Goal: Information Seeking & Learning: Compare options

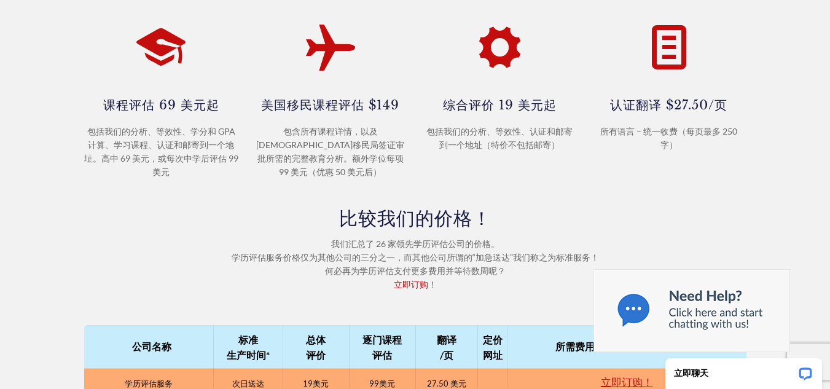
scroll to position [491, 0]
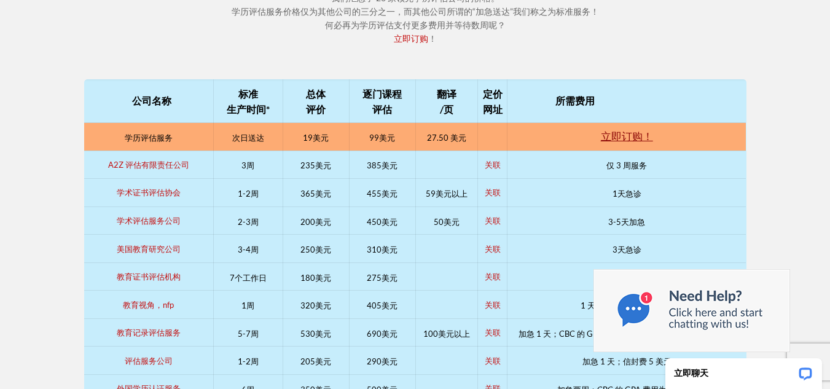
click at [638, 131] on font "立即订购！" at bounding box center [627, 136] width 52 height 13
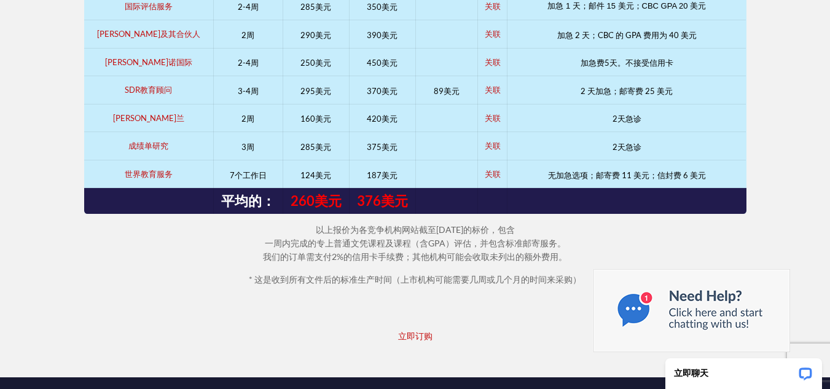
scroll to position [1228, 0]
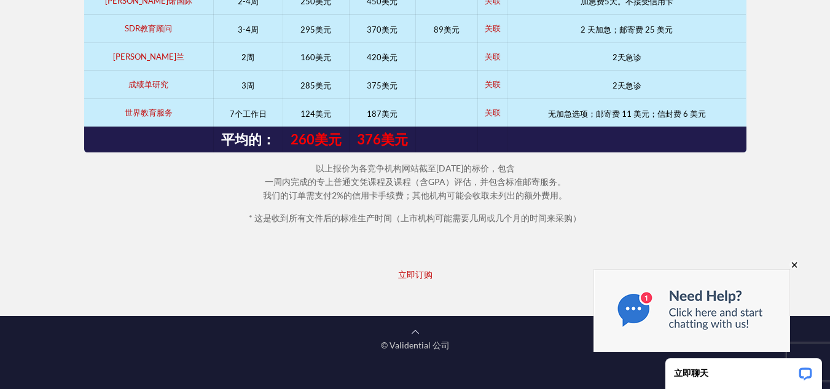
click at [716, 319] on img at bounding box center [691, 310] width 197 height 83
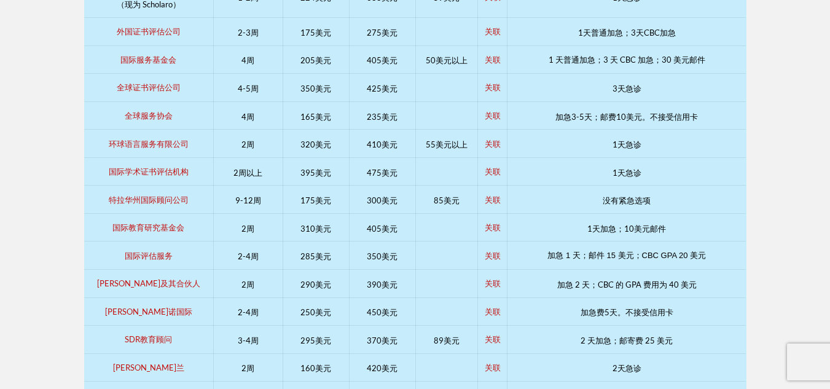
scroll to position [798, 0]
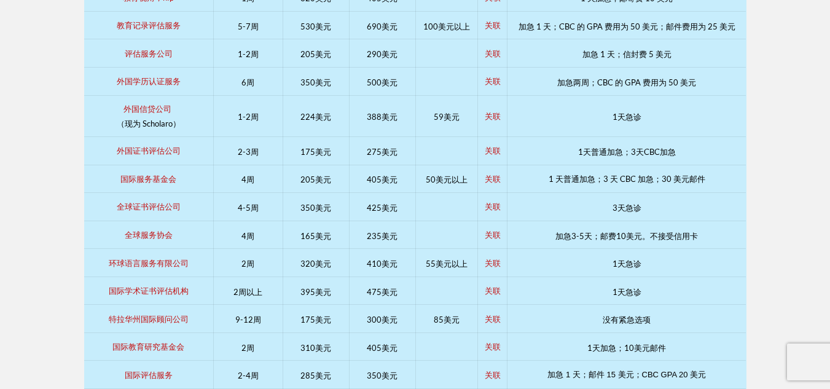
click at [348, 117] on td "224美元" at bounding box center [316, 116] width 66 height 42
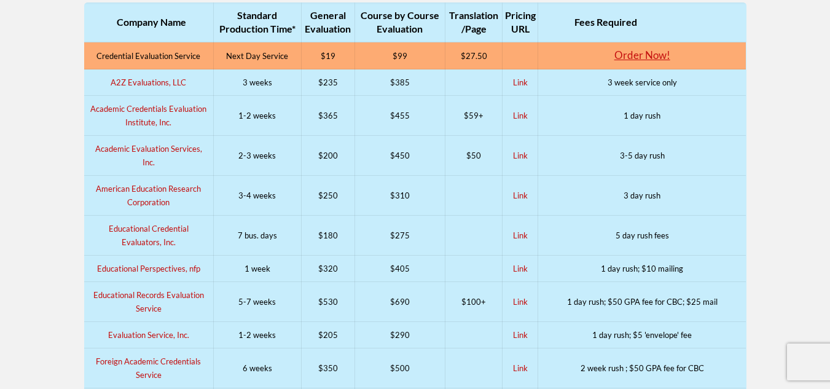
scroll to position [473, 0]
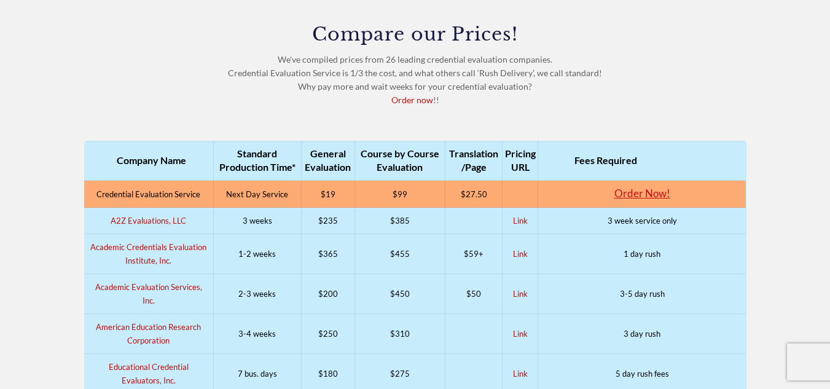
click at [101, 110] on div "Compare our Prices! We've compiled prices from 26 leading credential evaluation…" at bounding box center [415, 78] width 677 height 106
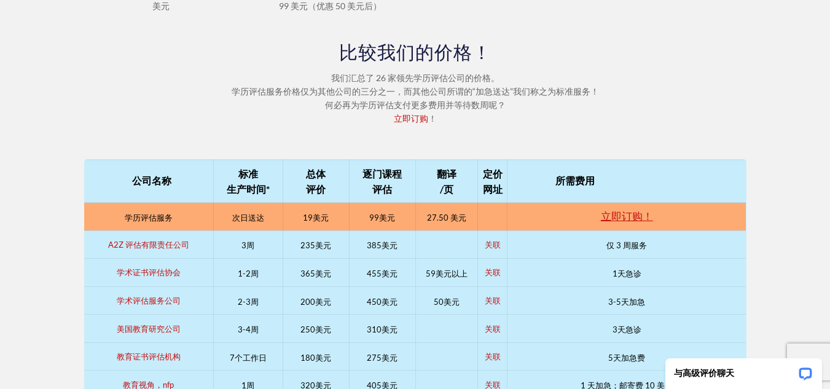
scroll to position [534, 0]
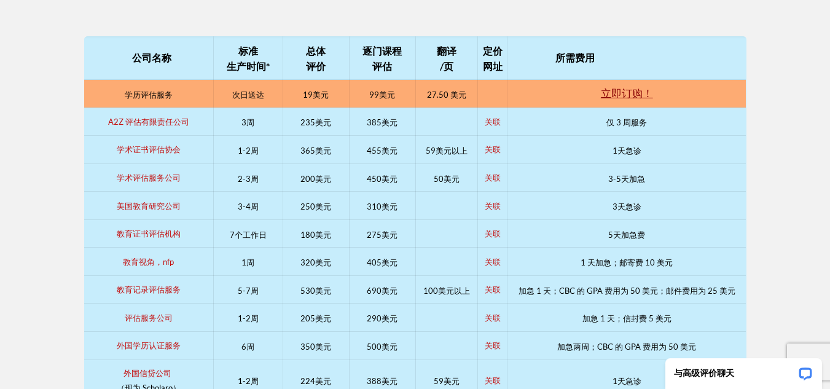
click at [618, 95] on font "立即订购！" at bounding box center [627, 93] width 52 height 13
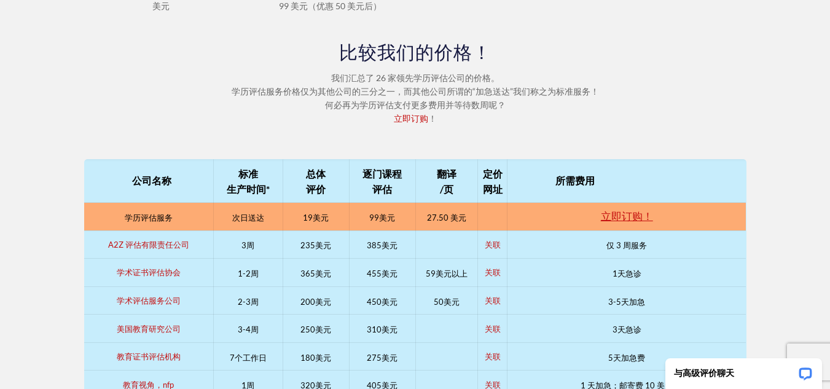
scroll to position [473, 0]
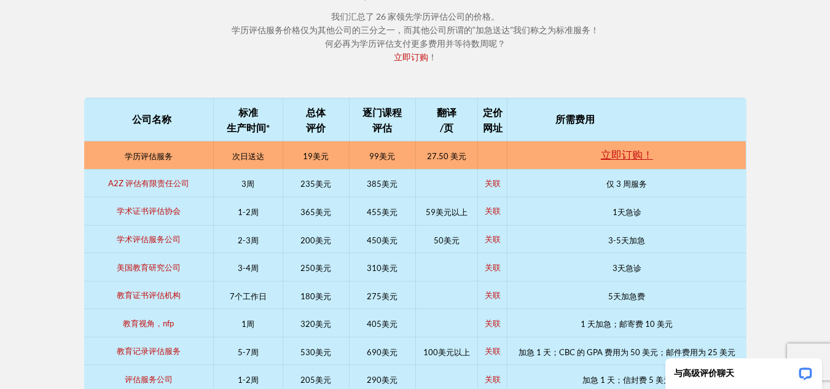
click at [271, 152] on td "次日送达" at bounding box center [247, 155] width 69 height 28
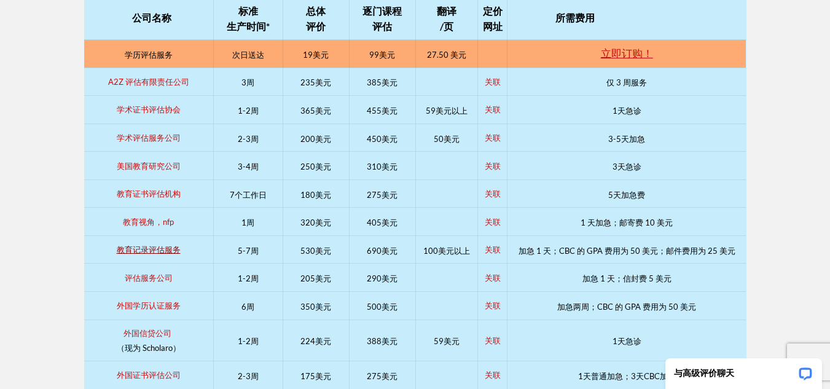
scroll to position [596, 0]
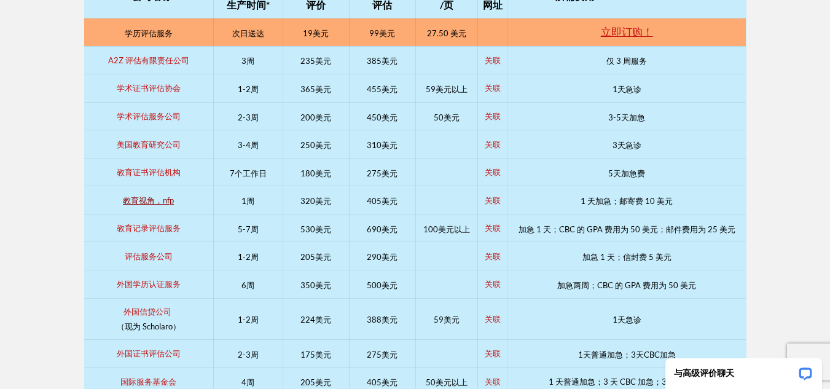
click at [150, 200] on font "教育视角，nfp" at bounding box center [148, 200] width 51 height 10
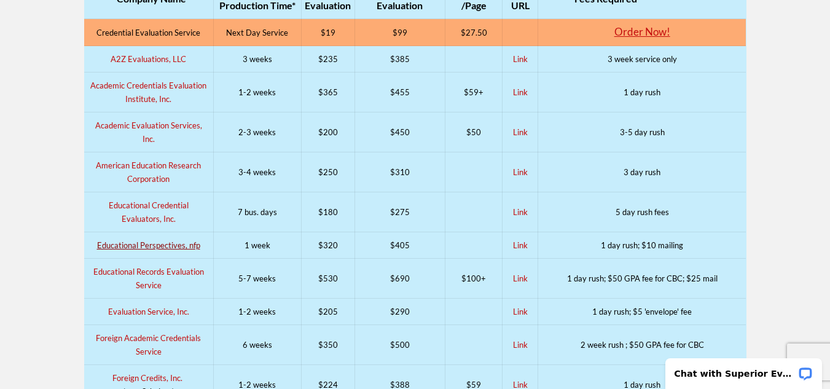
scroll to position [780, 0]
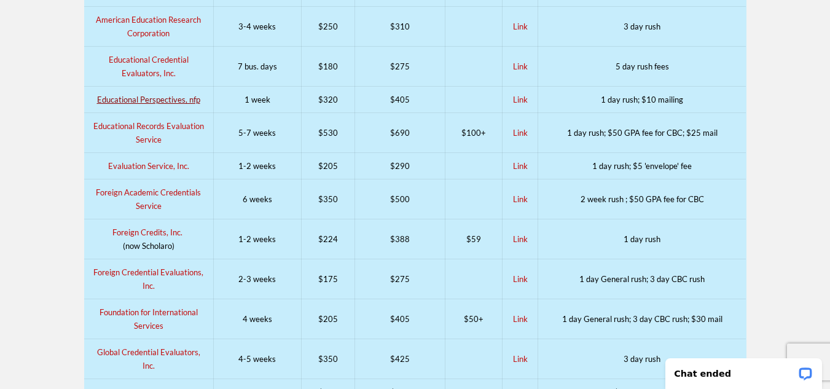
click at [0, 208] on div at bounding box center [415, 375] width 830 height 1102
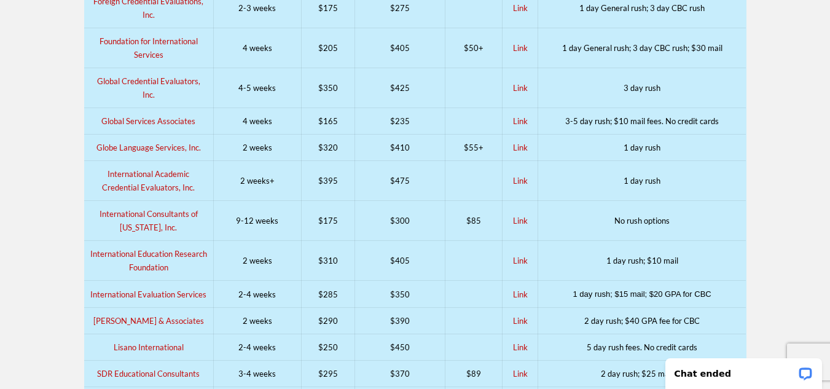
scroll to position [1149, 0]
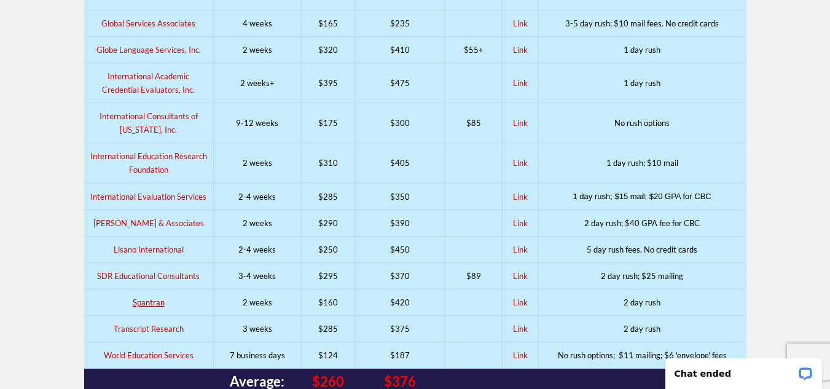
drag, startPoint x: 146, startPoint y: 290, endPoint x: 138, endPoint y: 286, distance: 9.6
click at [138, 297] on link "Spantran" at bounding box center [149, 302] width 32 height 10
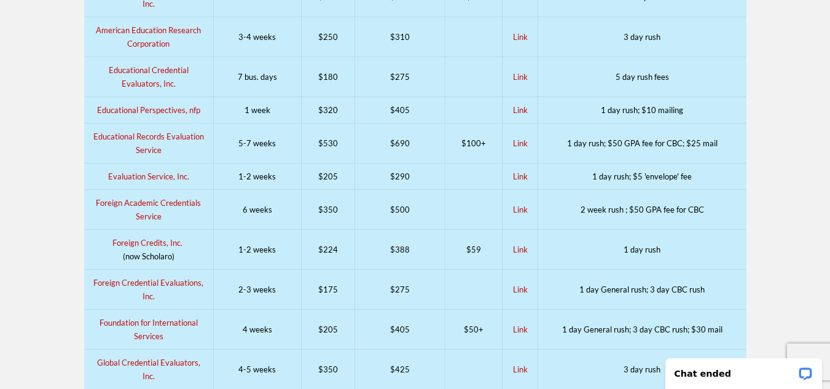
scroll to position [798, 0]
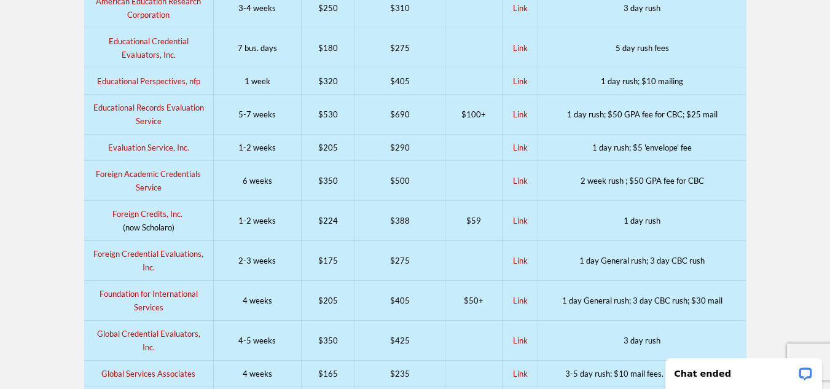
drag, startPoint x: 153, startPoint y: 215, endPoint x: 23, endPoint y: 227, distance: 130.7
click at [23, 227] on div at bounding box center [415, 357] width 830 height 1102
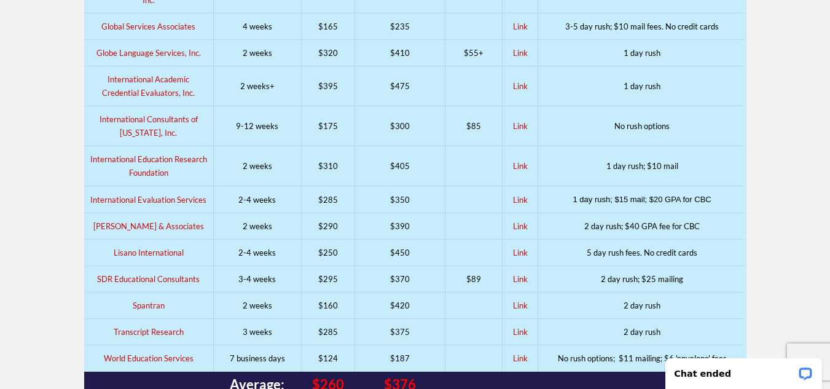
scroll to position [1167, 0]
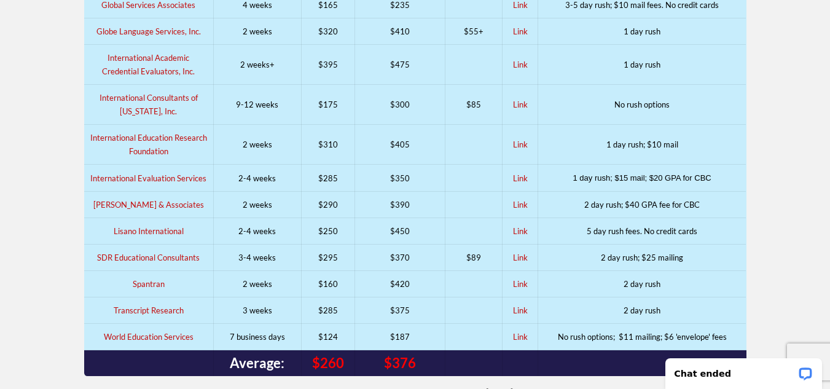
drag, startPoint x: 158, startPoint y: 321, endPoint x: 2, endPoint y: 303, distance: 157.0
click at [147, 279] on link "Spantran" at bounding box center [149, 284] width 32 height 10
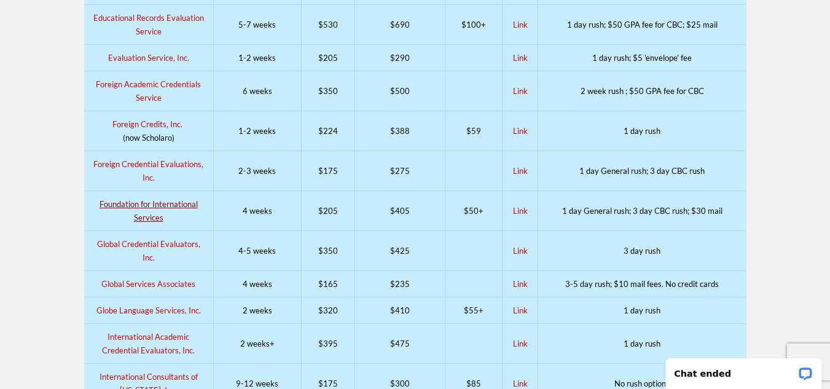
scroll to position [860, 0]
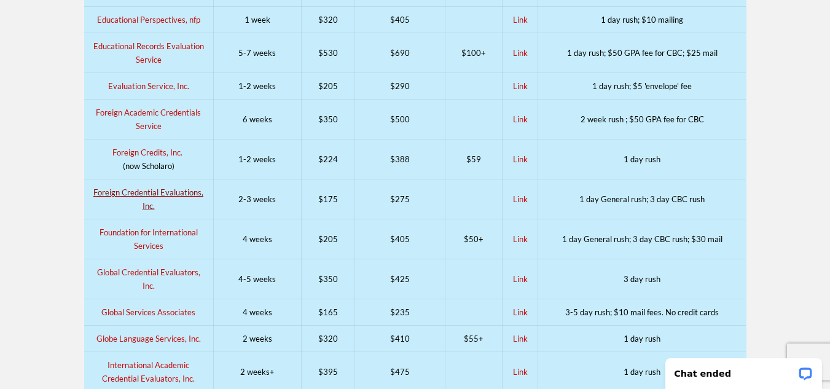
click at [154, 192] on link "Foreign Credential Evaluations, Inc." at bounding box center [148, 198] width 110 height 23
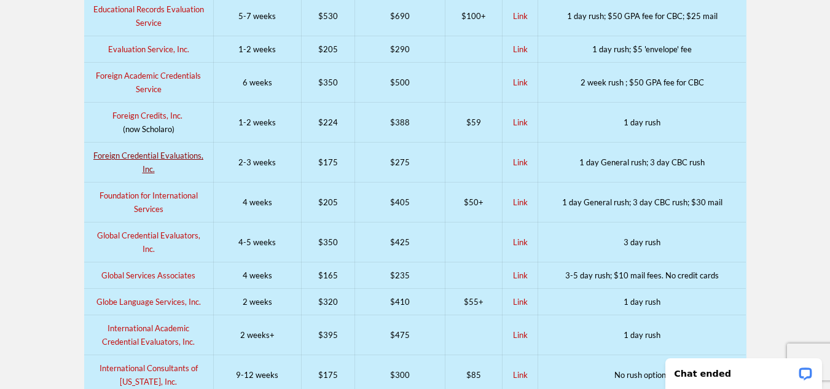
click at [190, 157] on link "Foreign Credential Evaluations, Inc." at bounding box center [148, 161] width 110 height 23
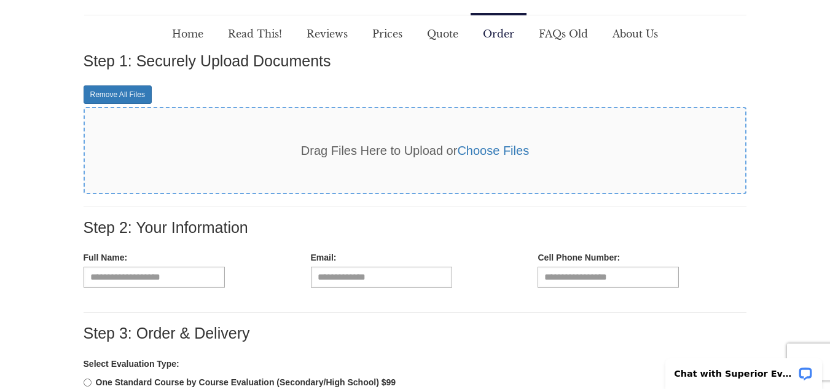
scroll to position [123, 0]
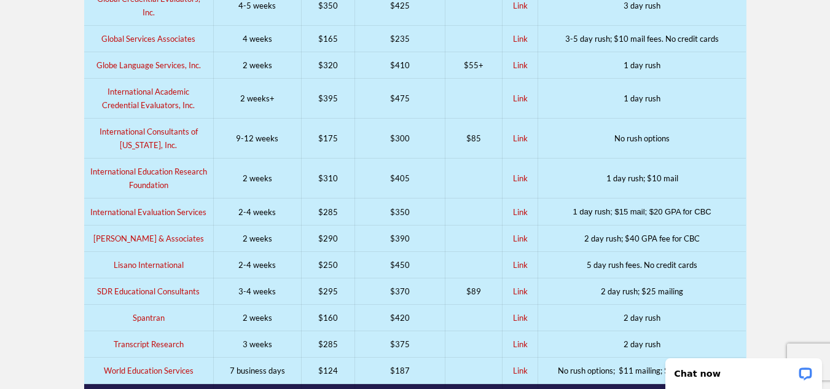
scroll to position [1142, 0]
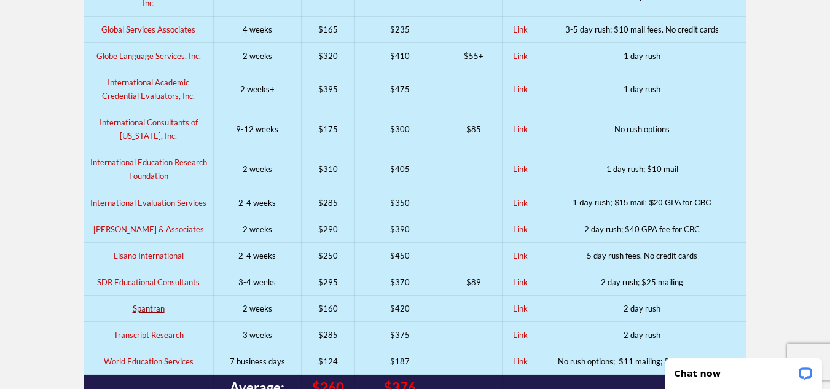
click at [151, 303] on link "Spantran" at bounding box center [149, 308] width 32 height 10
